Goal: Check status: Check status

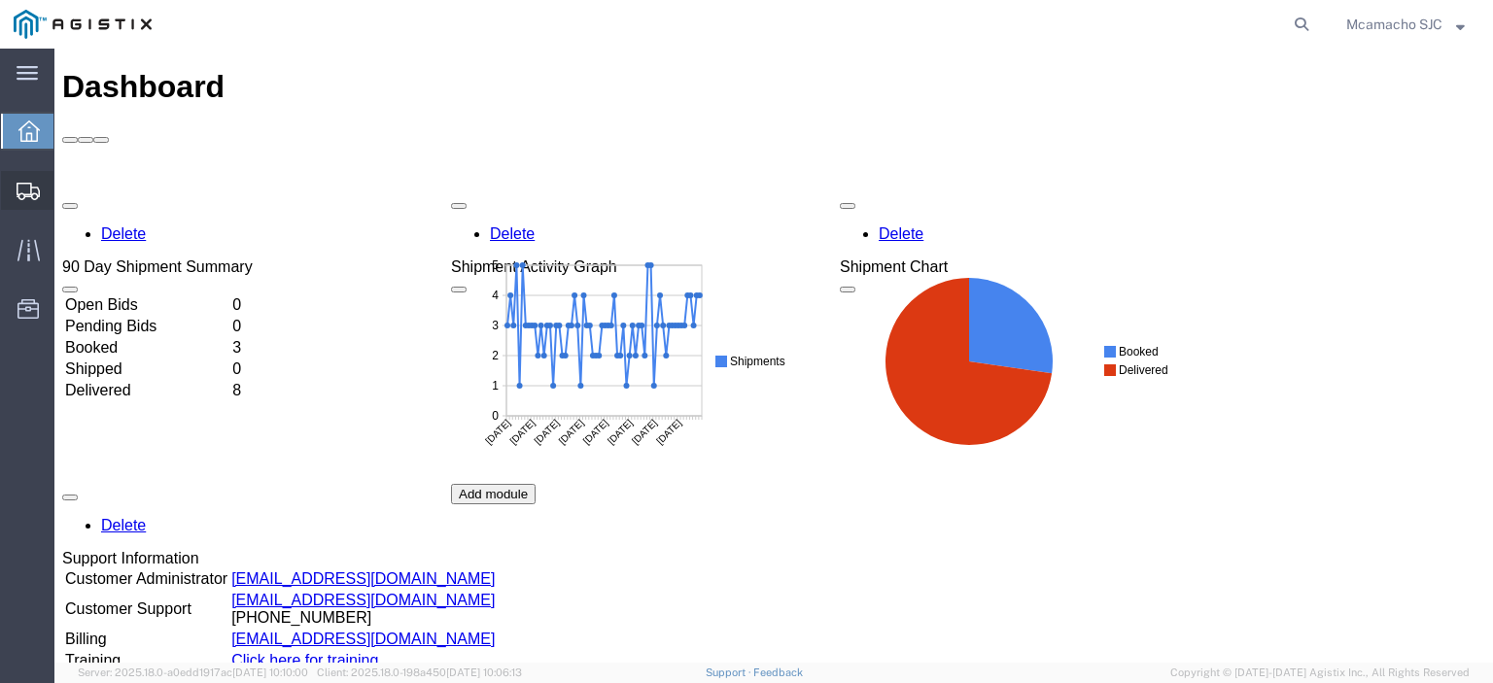
click at [67, 182] on span "Shipments" at bounding box center [60, 190] width 14 height 39
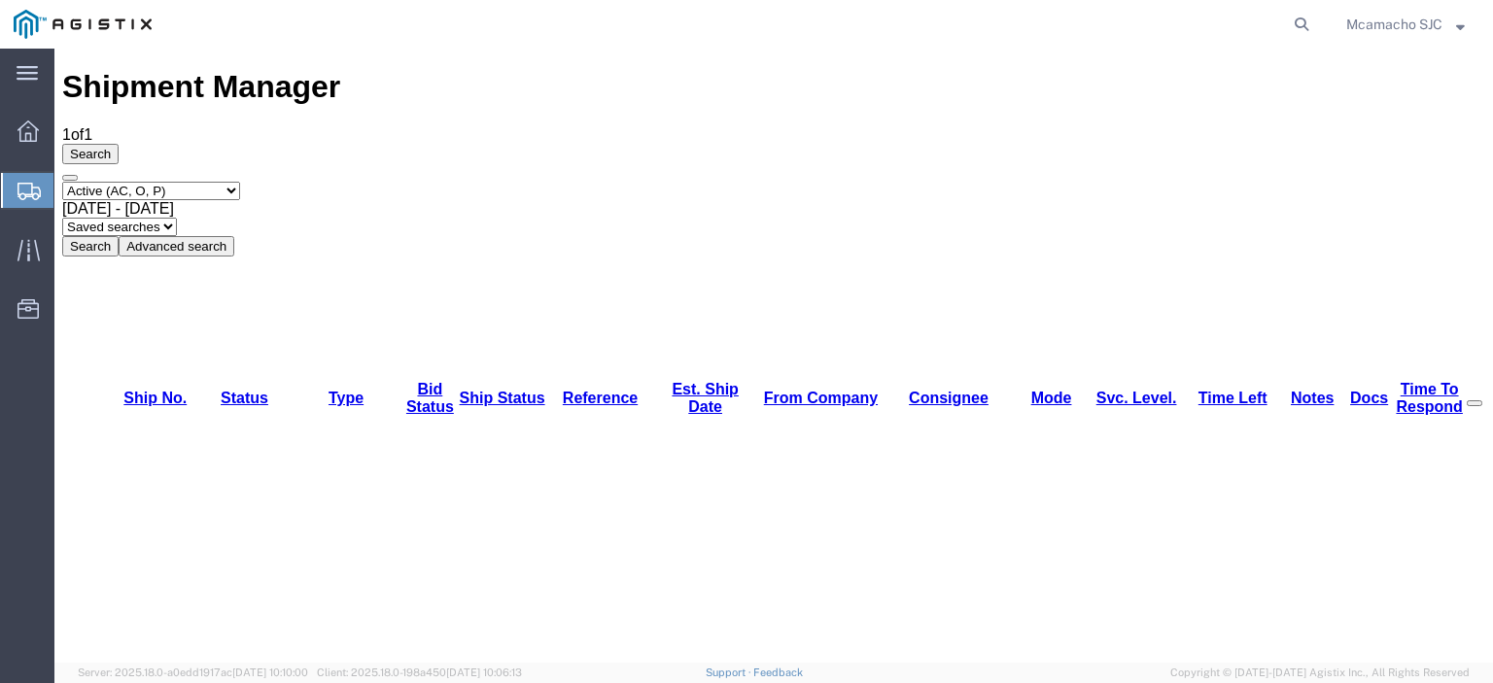
click at [182, 182] on select "Select status Active (AC, O, P) All Approved Awaiting Confirmation (AC) Booked …" at bounding box center [151, 191] width 178 height 18
select select "ALL"
click at [62, 182] on select "Select status Active (AC, O, P) All Approved Awaiting Confirmation (AC) Booked …" at bounding box center [151, 191] width 178 height 18
click at [119, 236] on button "Search" at bounding box center [90, 246] width 56 height 20
